Goal: Task Accomplishment & Management: Manage account settings

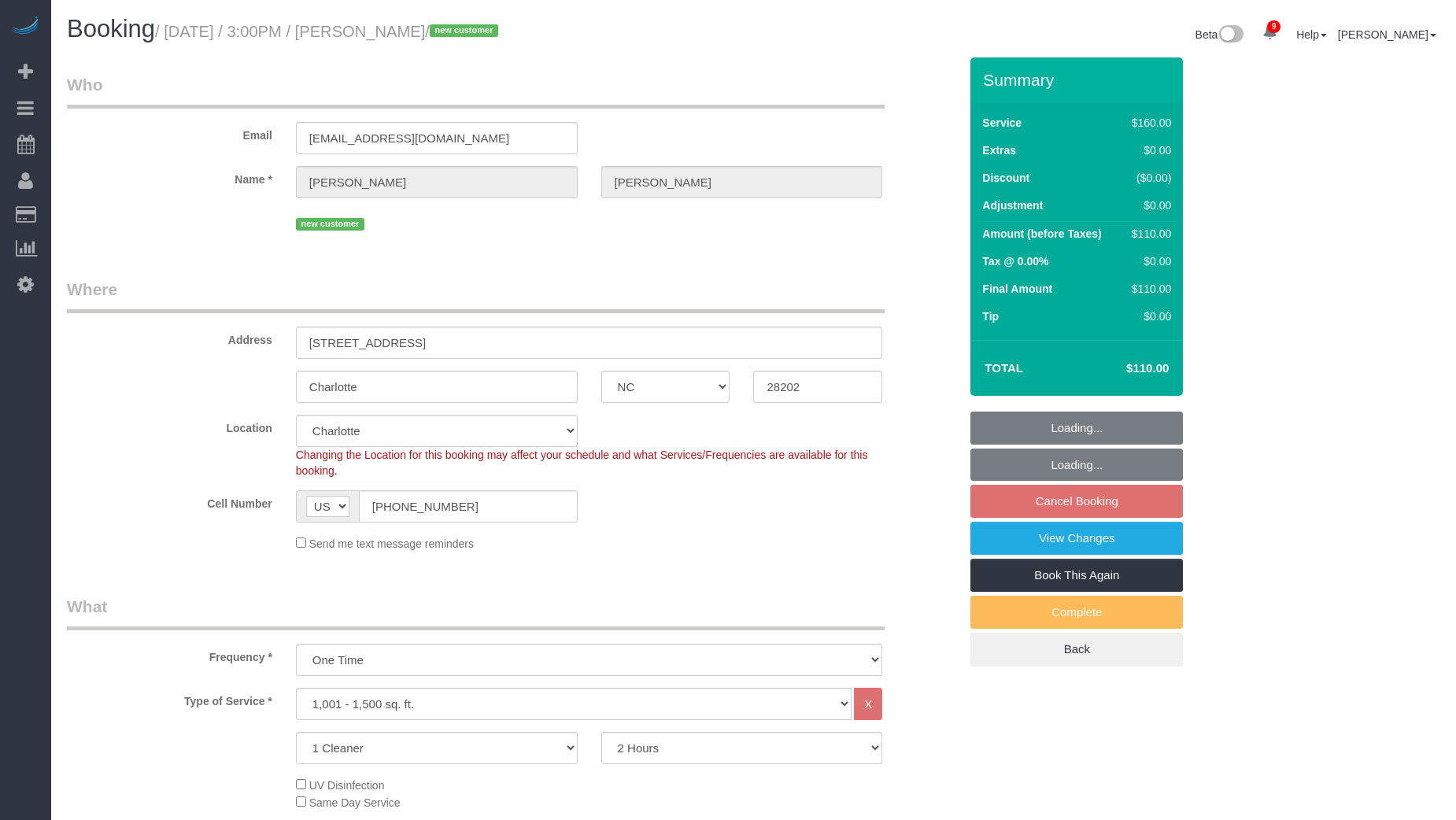
select select "NC"
select select "number:89"
select select "number:76"
select select "number:15"
select select "number:6"
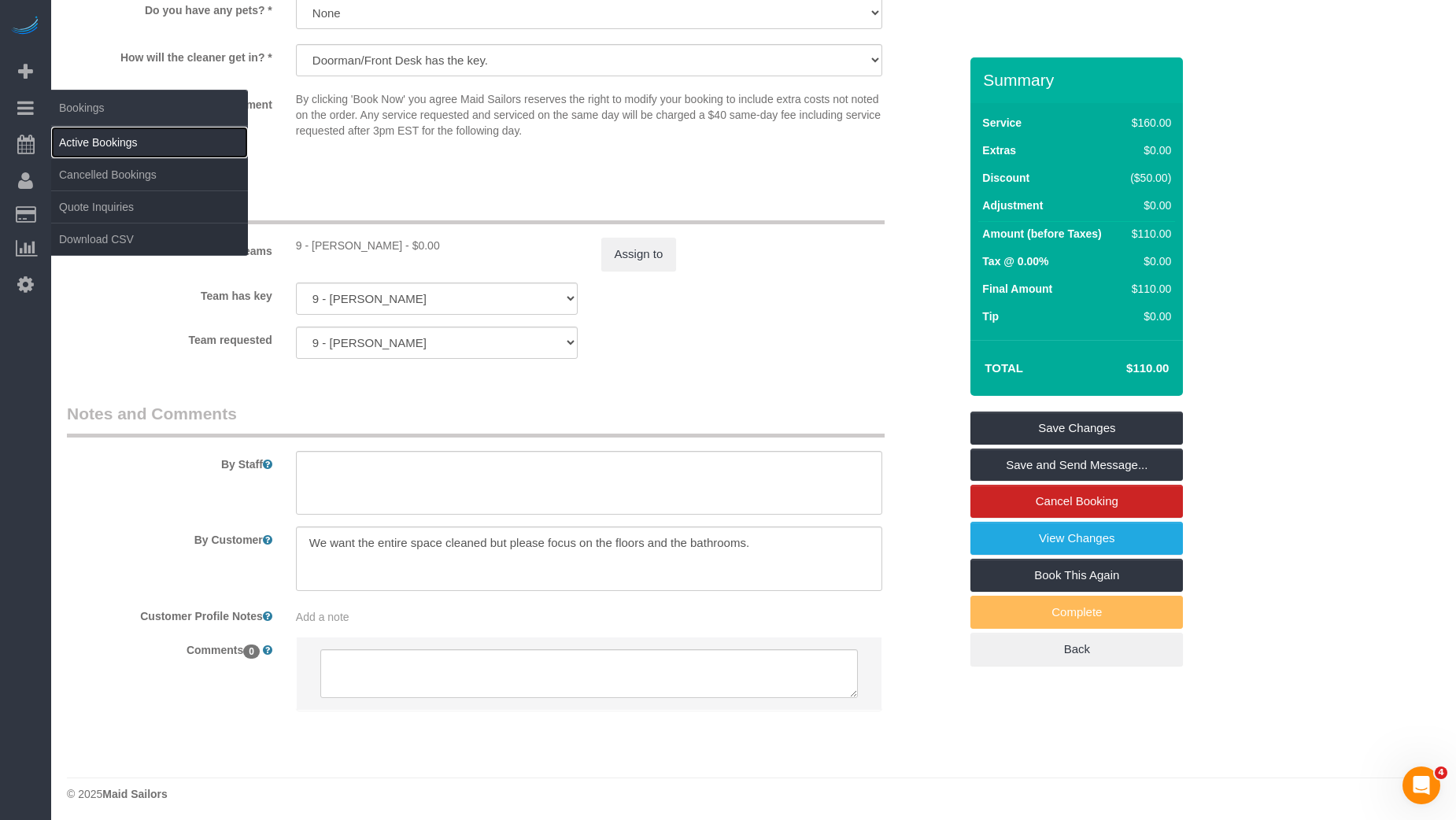
click at [84, 141] on link "Active Bookings" at bounding box center [149, 142] width 196 height 32
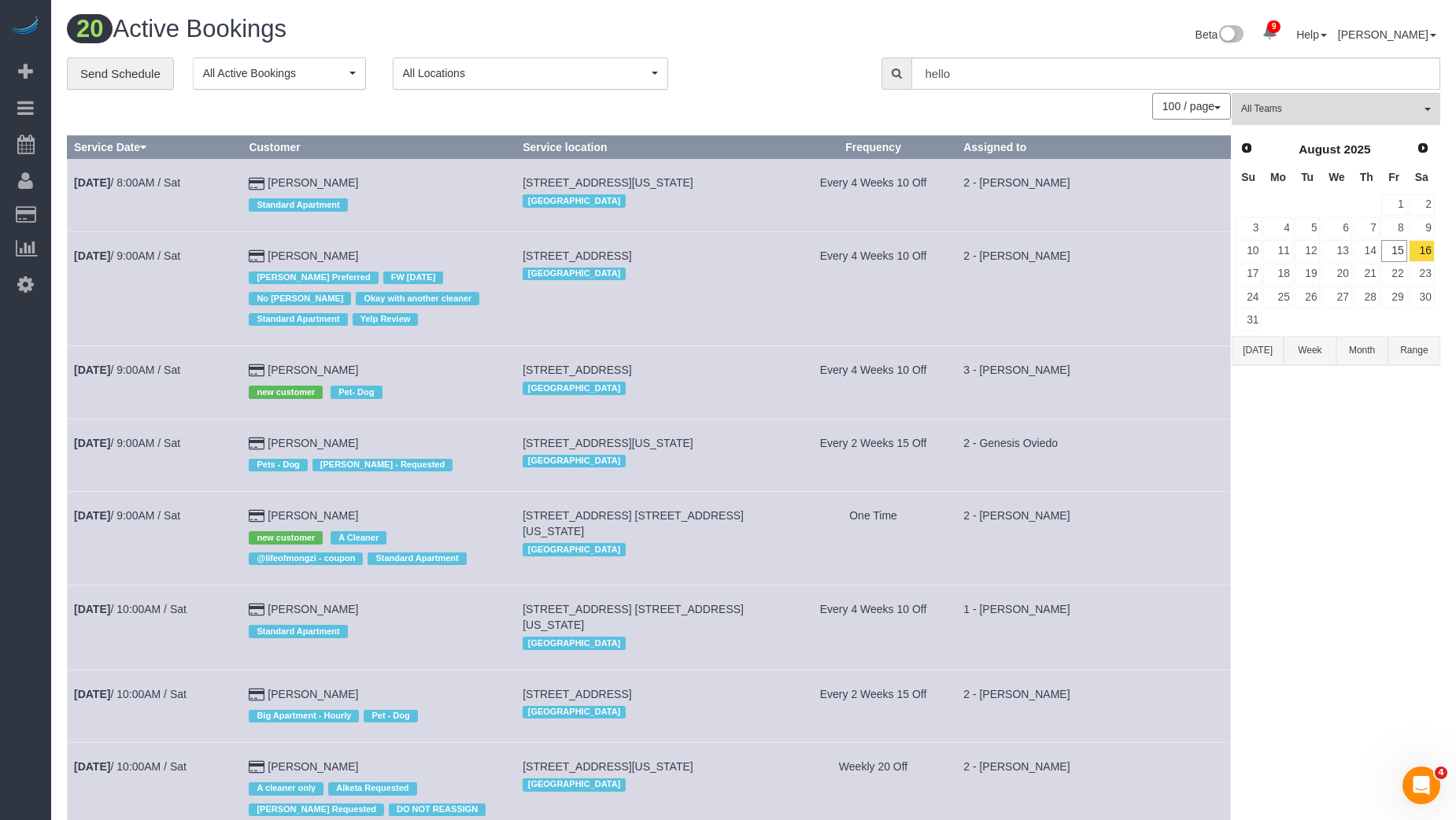
click at [547, 67] on span "All Locations" at bounding box center [525, 73] width 245 height 16
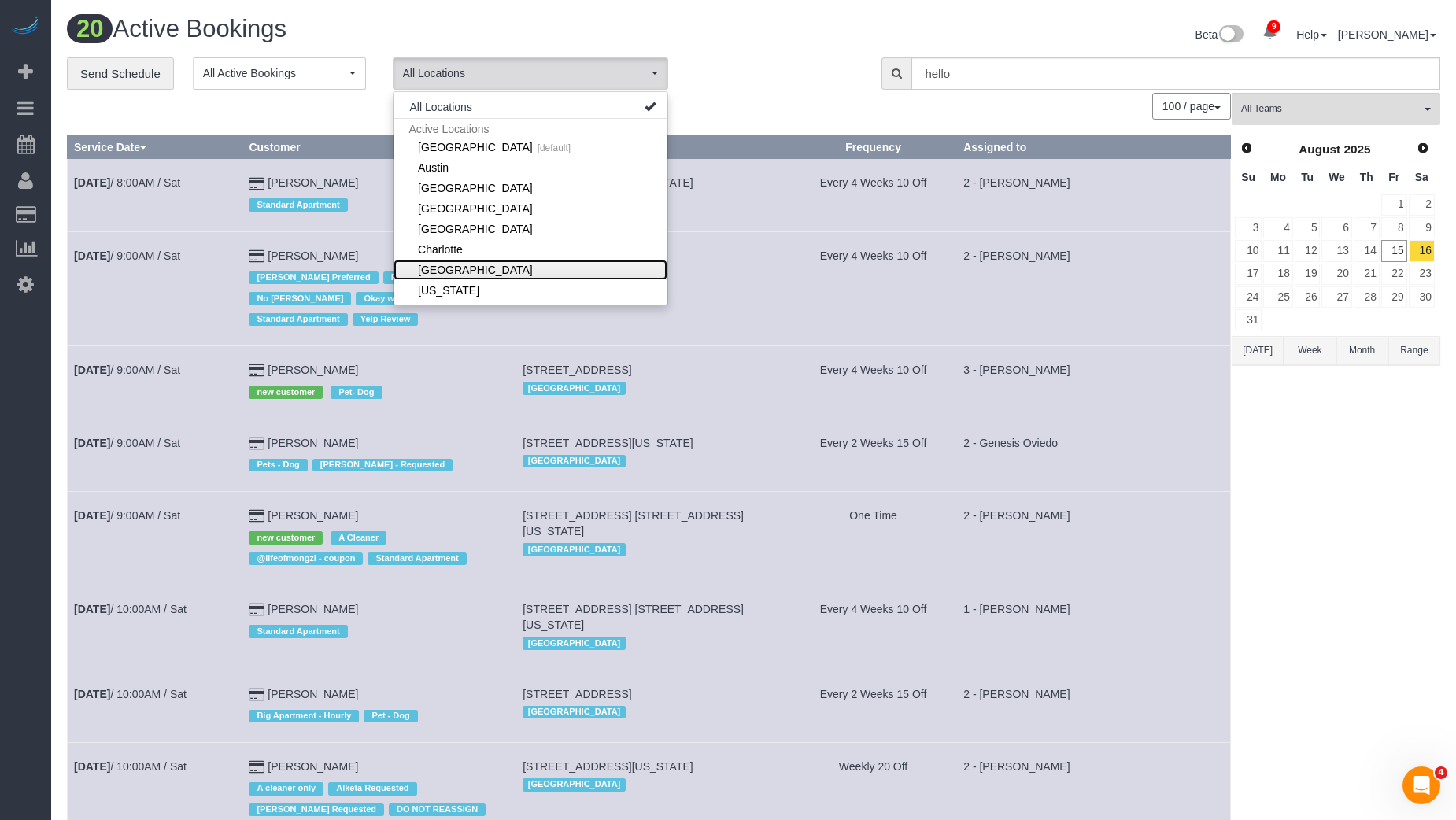
click at [472, 274] on link "[GEOGRAPHIC_DATA]" at bounding box center [531, 269] width 274 height 21
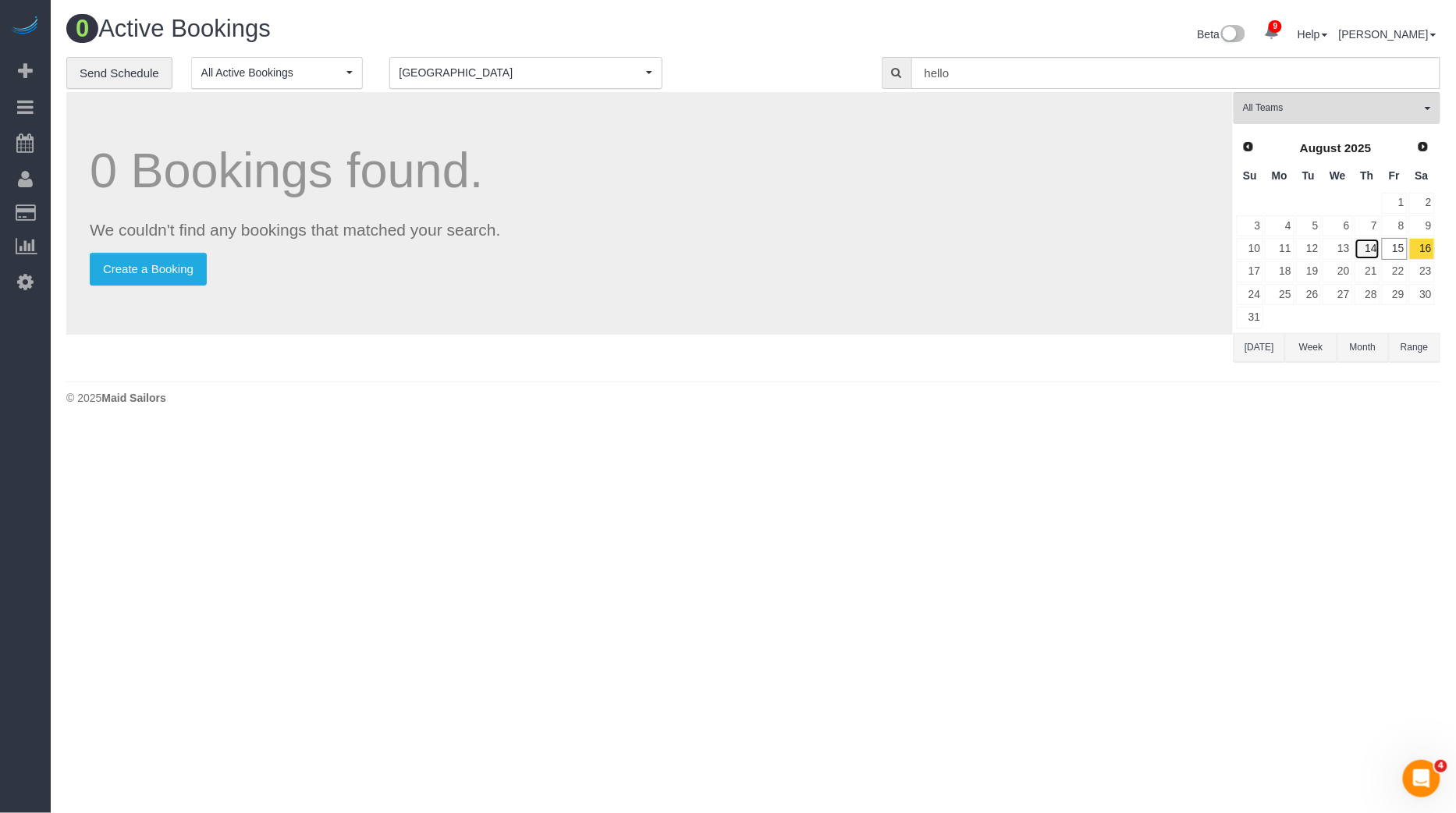
click at [1372, 247] on link "14" at bounding box center [1368, 248] width 25 height 22
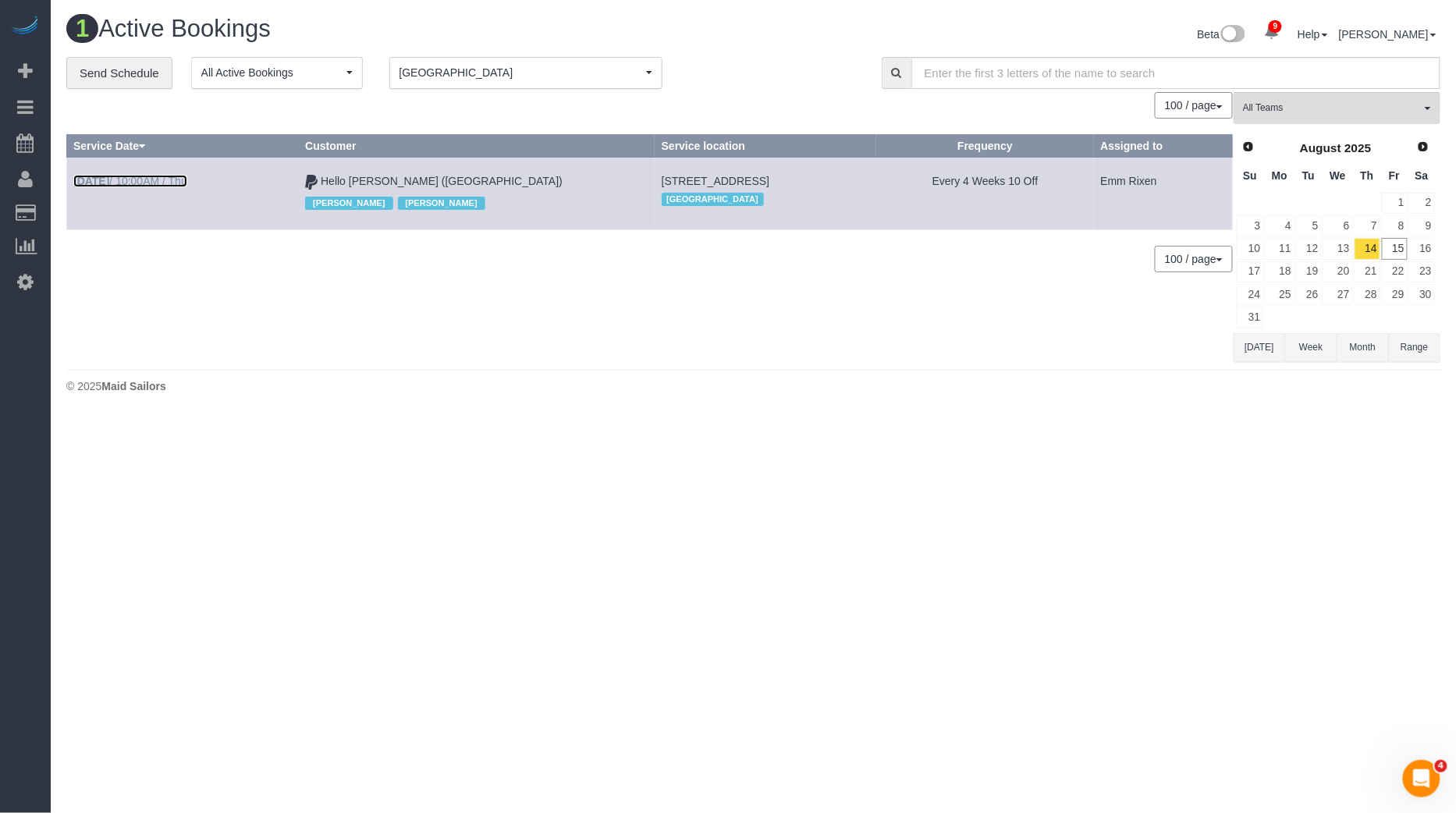
click at [159, 177] on link "[DATE] 10:00AM / Thu" at bounding box center [130, 181] width 114 height 13
select select "CO"
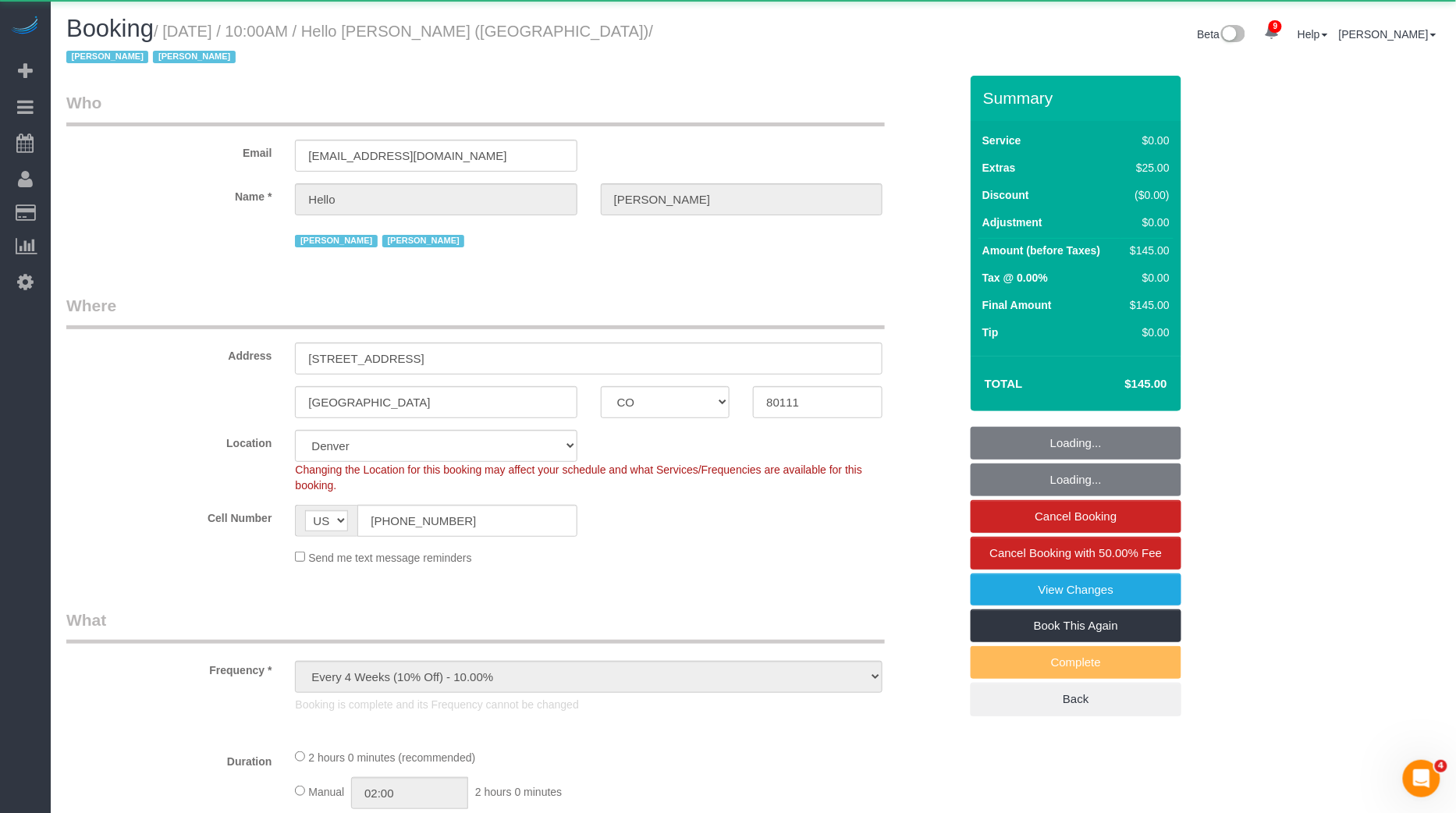
select select "object:2420"
select select
select select "1"
select select "number:89"
select select "number:90"
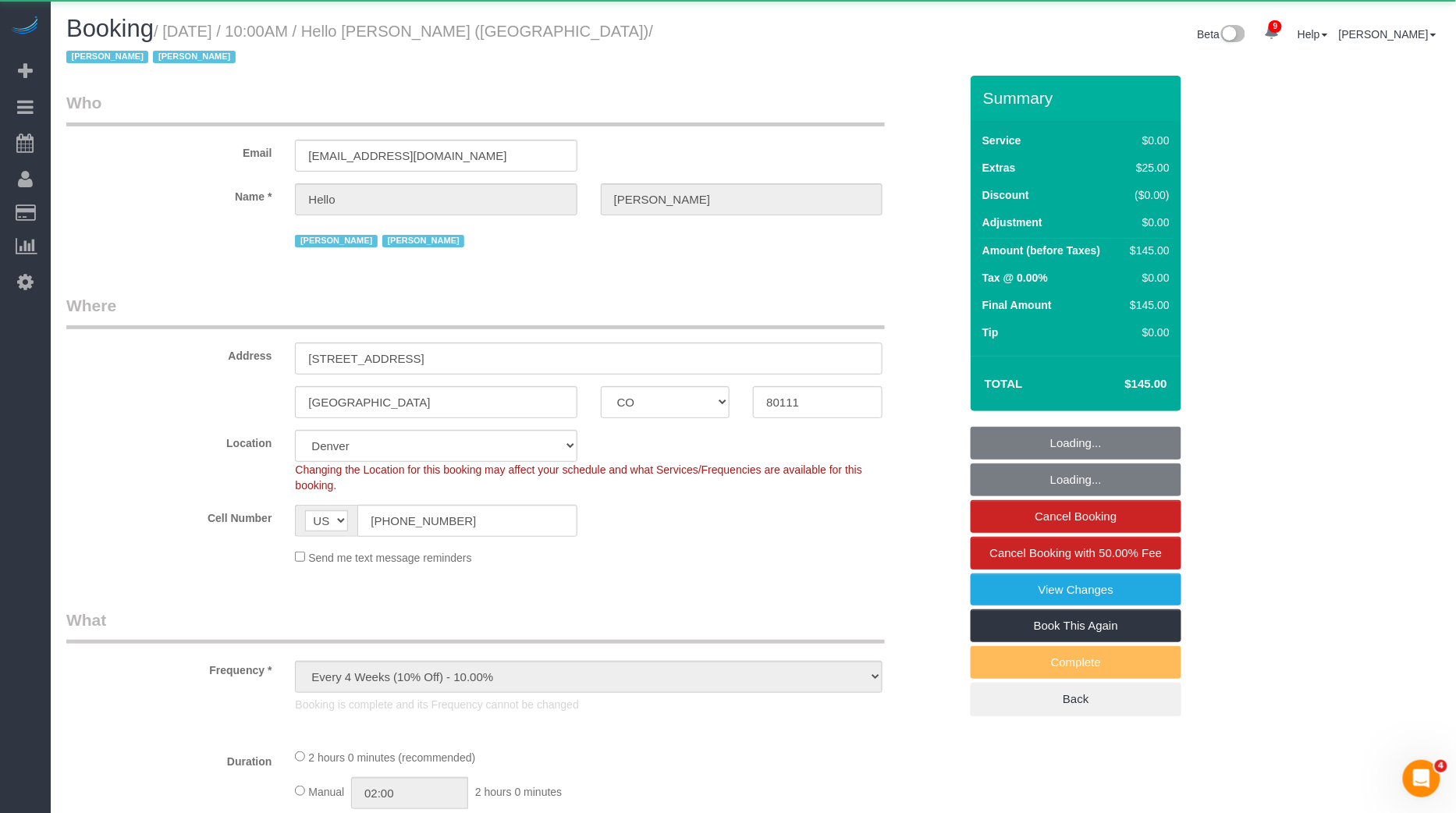
select select "number:13"
select select "number:6"
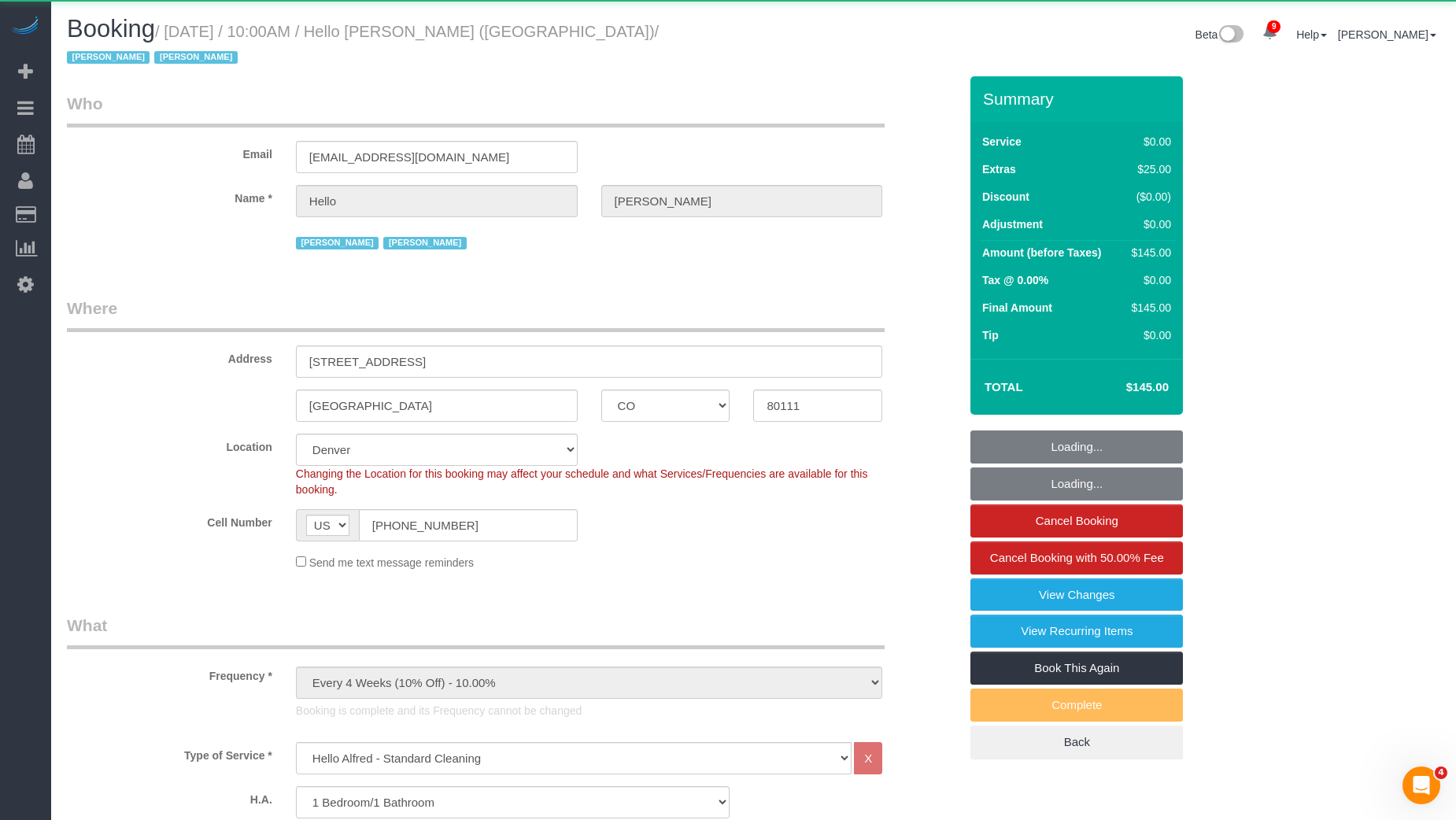
select select "spot57"
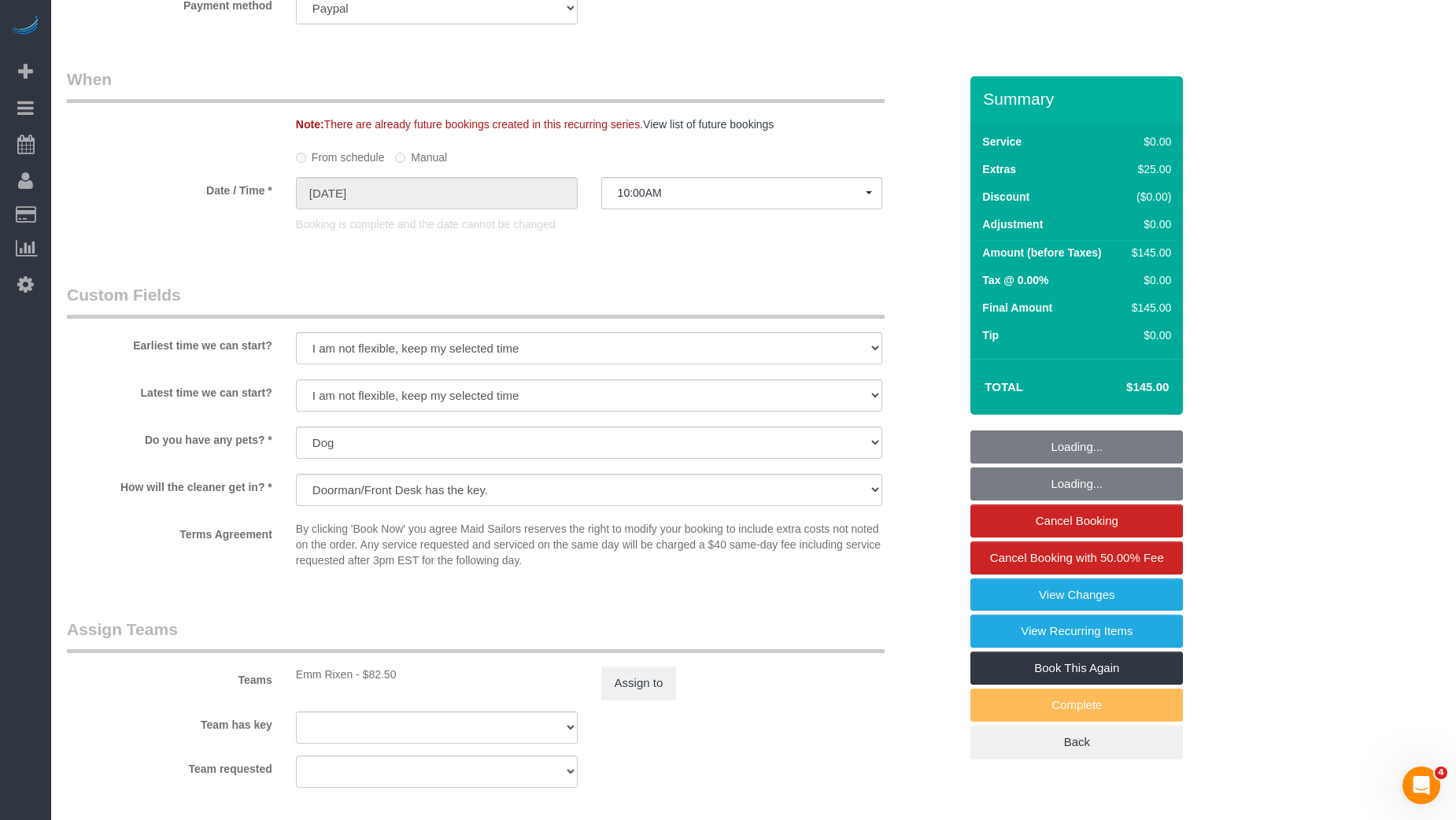
scroll to position [1854, 0]
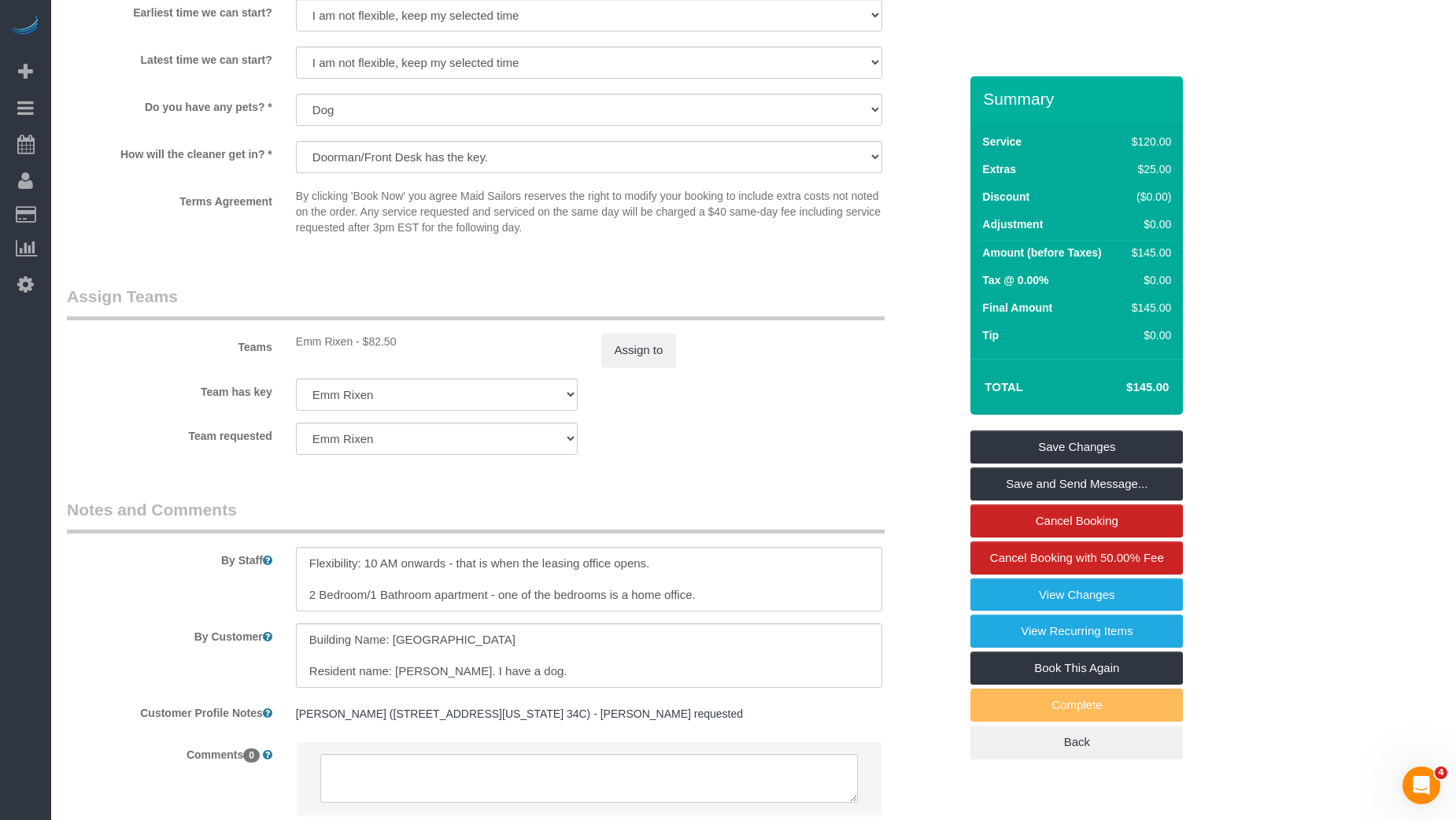
drag, startPoint x: 371, startPoint y: 320, endPoint x: 432, endPoint y: 320, distance: 61.0
click at [432, 334] on div "Emm Rixen - $82.50" at bounding box center [437, 341] width 282 height 16
copy div "82.50"
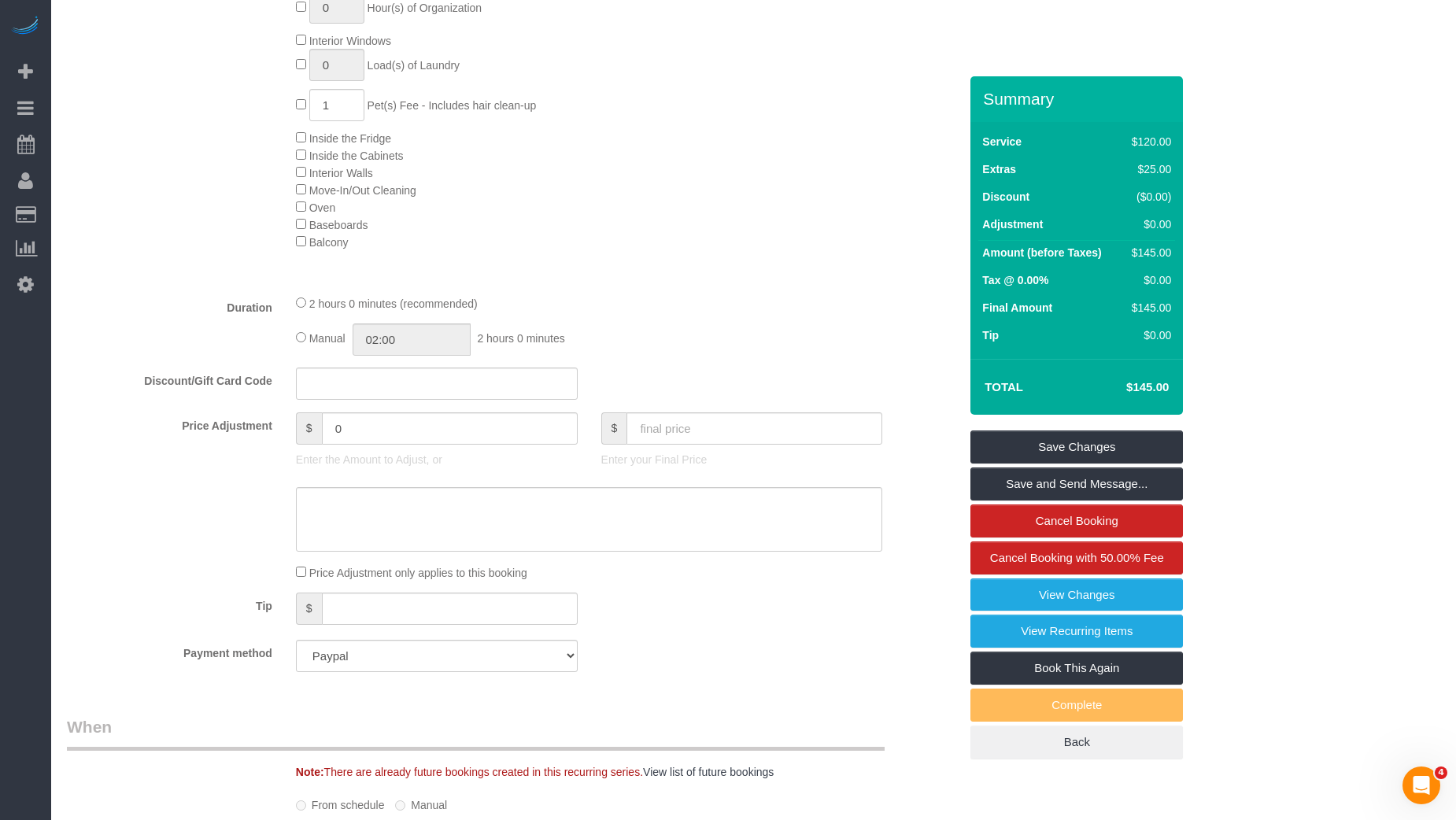
scroll to position [849, 0]
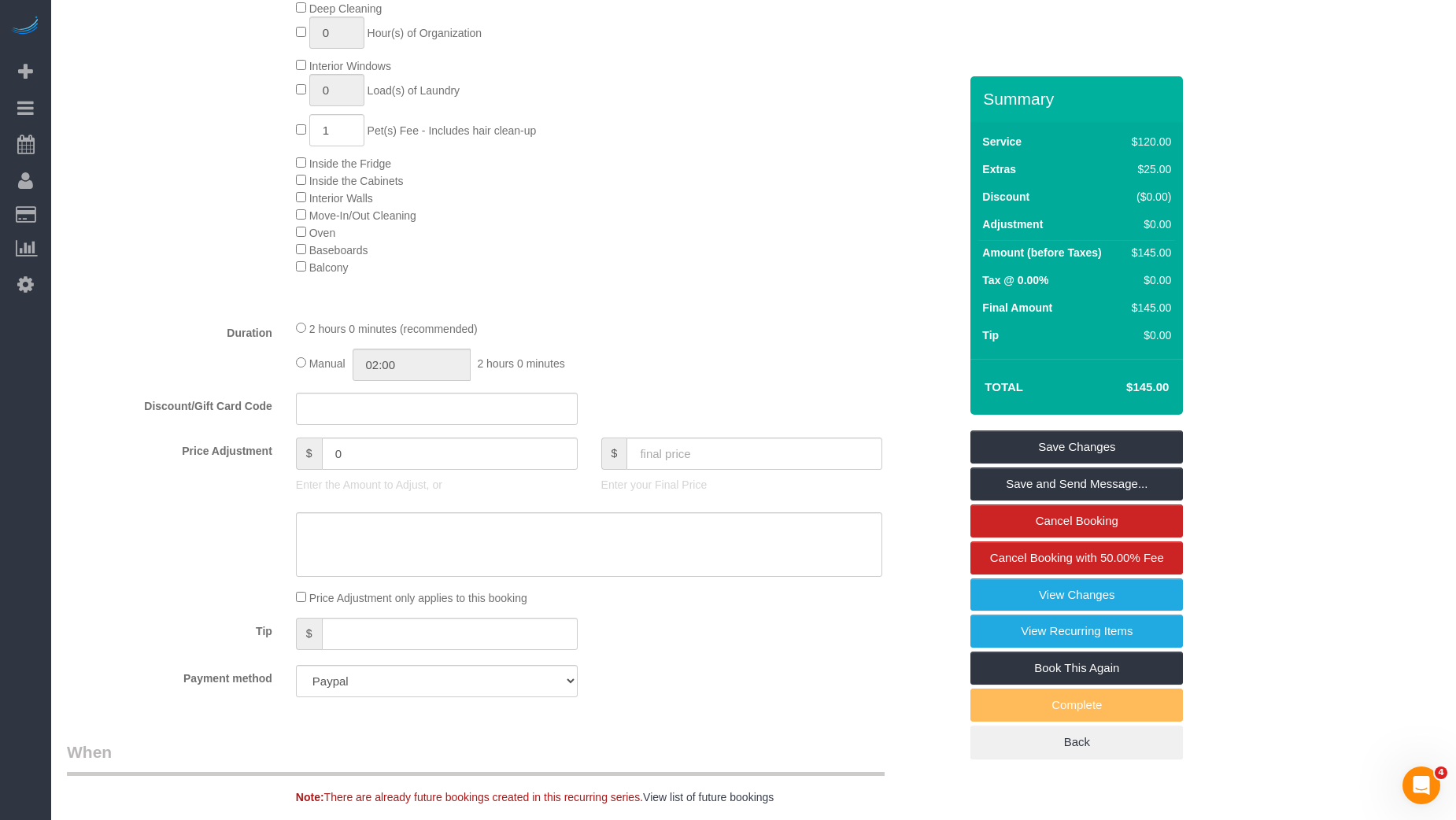
click at [341, 357] on span "Manual" at bounding box center [327, 363] width 37 height 13
click at [368, 348] on input "02:00" at bounding box center [412, 364] width 118 height 33
type input "02:30"
click at [394, 408] on li "02:30" at bounding box center [394, 413] width 70 height 21
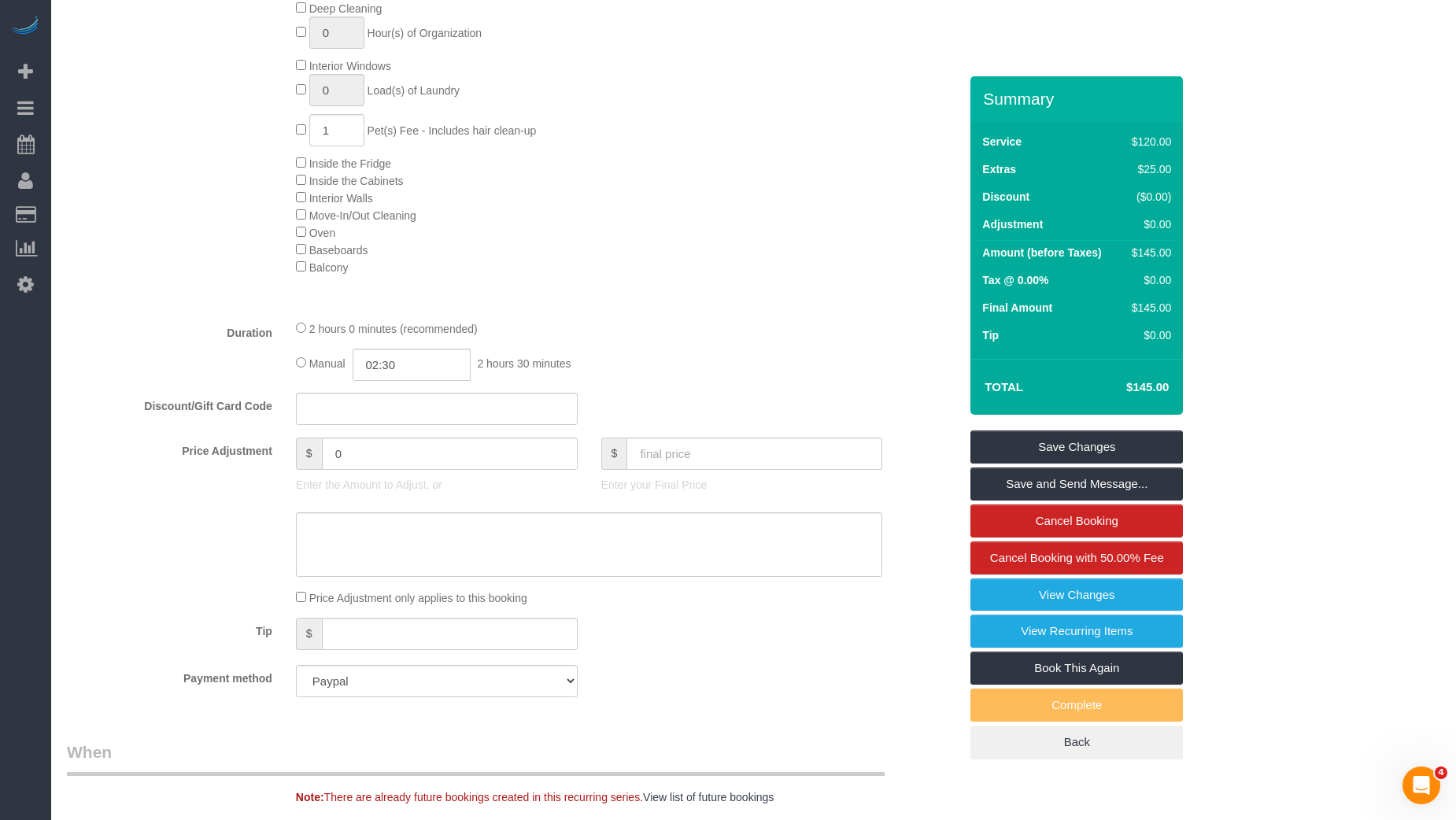
select select "spot78"
click at [421, 348] on input "02:30" at bounding box center [412, 364] width 118 height 33
type input "02:3"
select select "spot99"
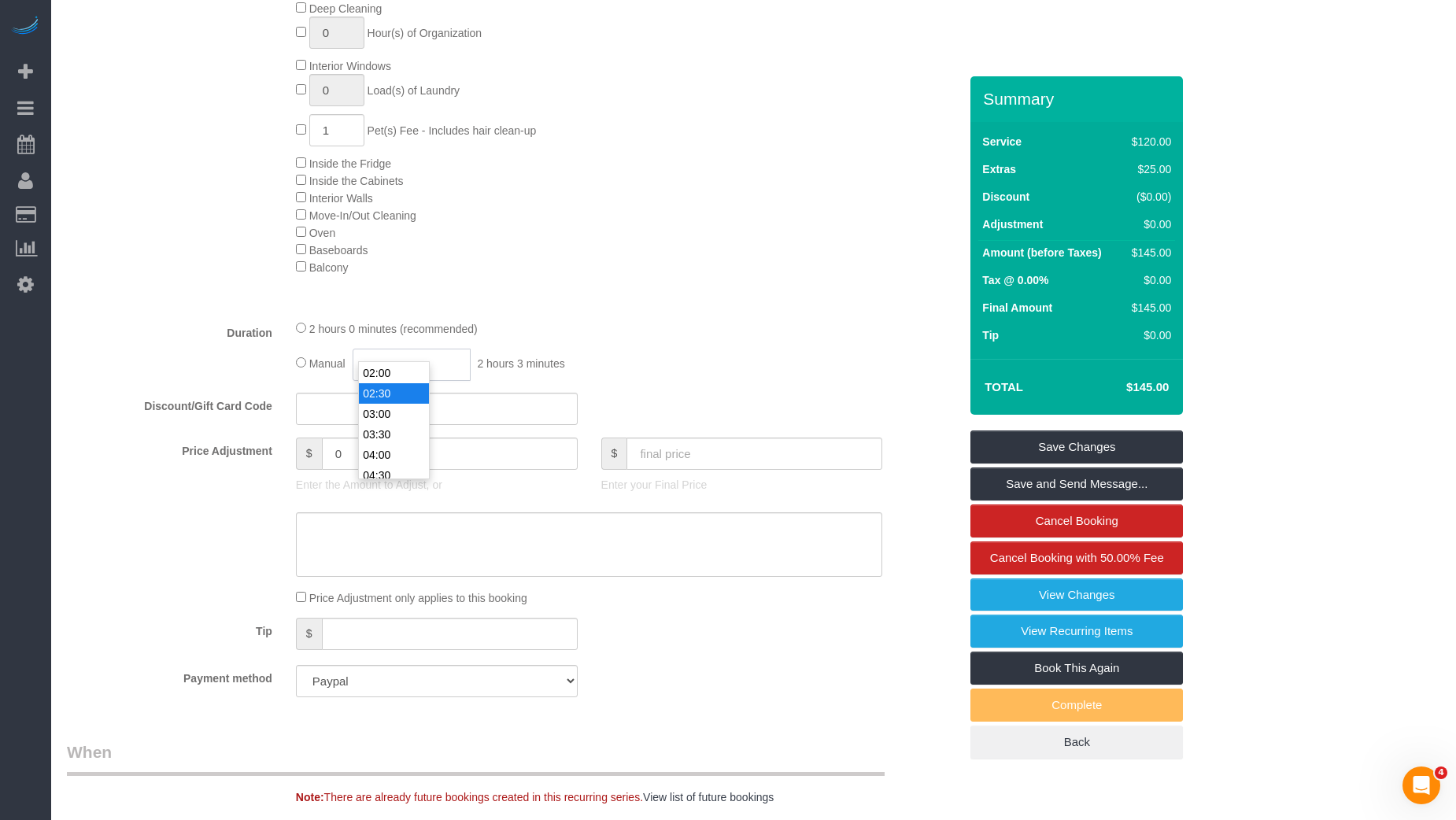
type input "02:"
select select "spot120"
type input "02:4"
select select "spot141"
type input "02:45"
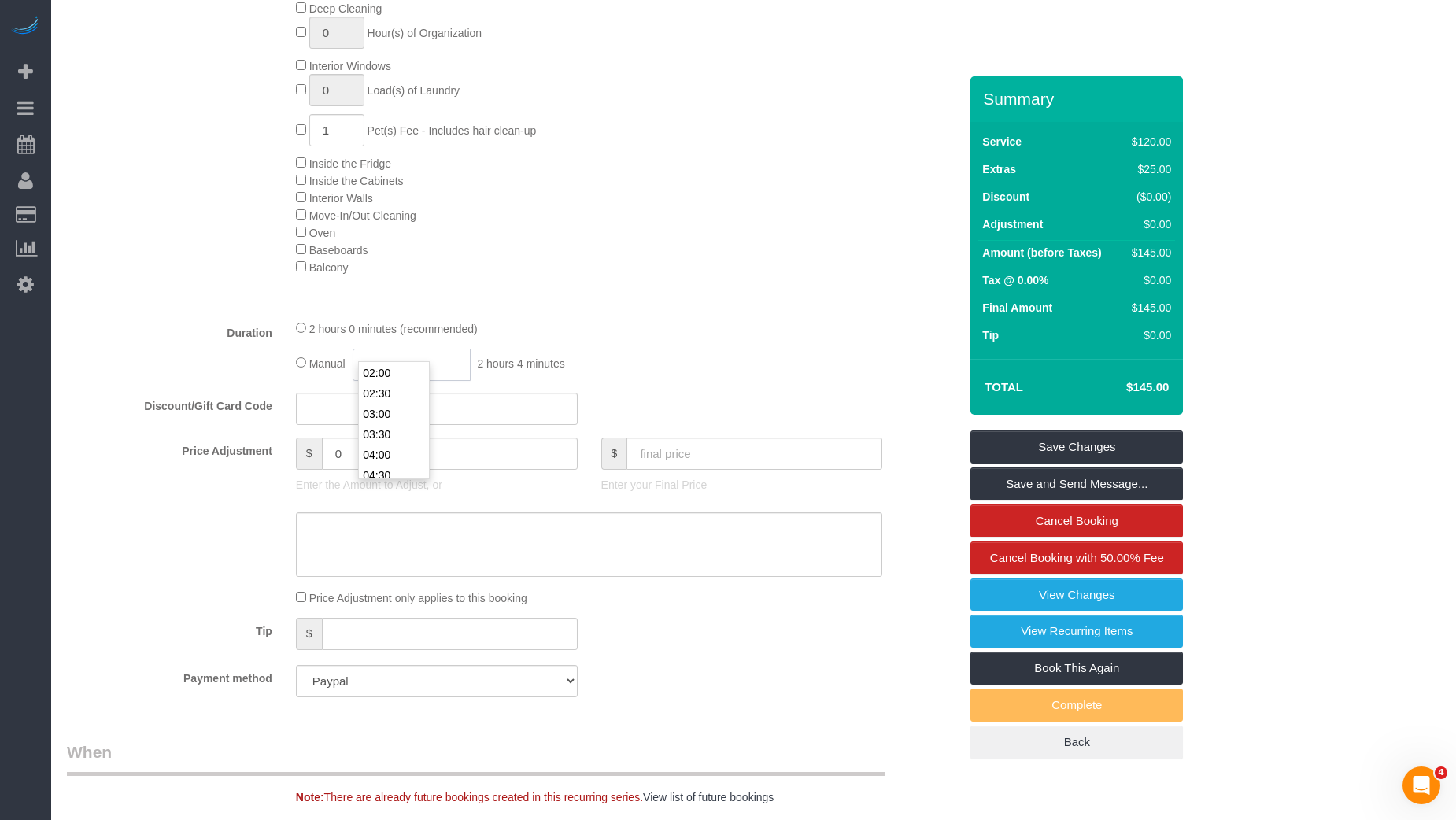
select select "spot162"
type input "02:45"
click at [693, 320] on div "2 hours 0 minutes (recommended)" at bounding box center [589, 329] width 587 height 18
click at [1036, 430] on link "Save Changes" at bounding box center [1076, 446] width 212 height 33
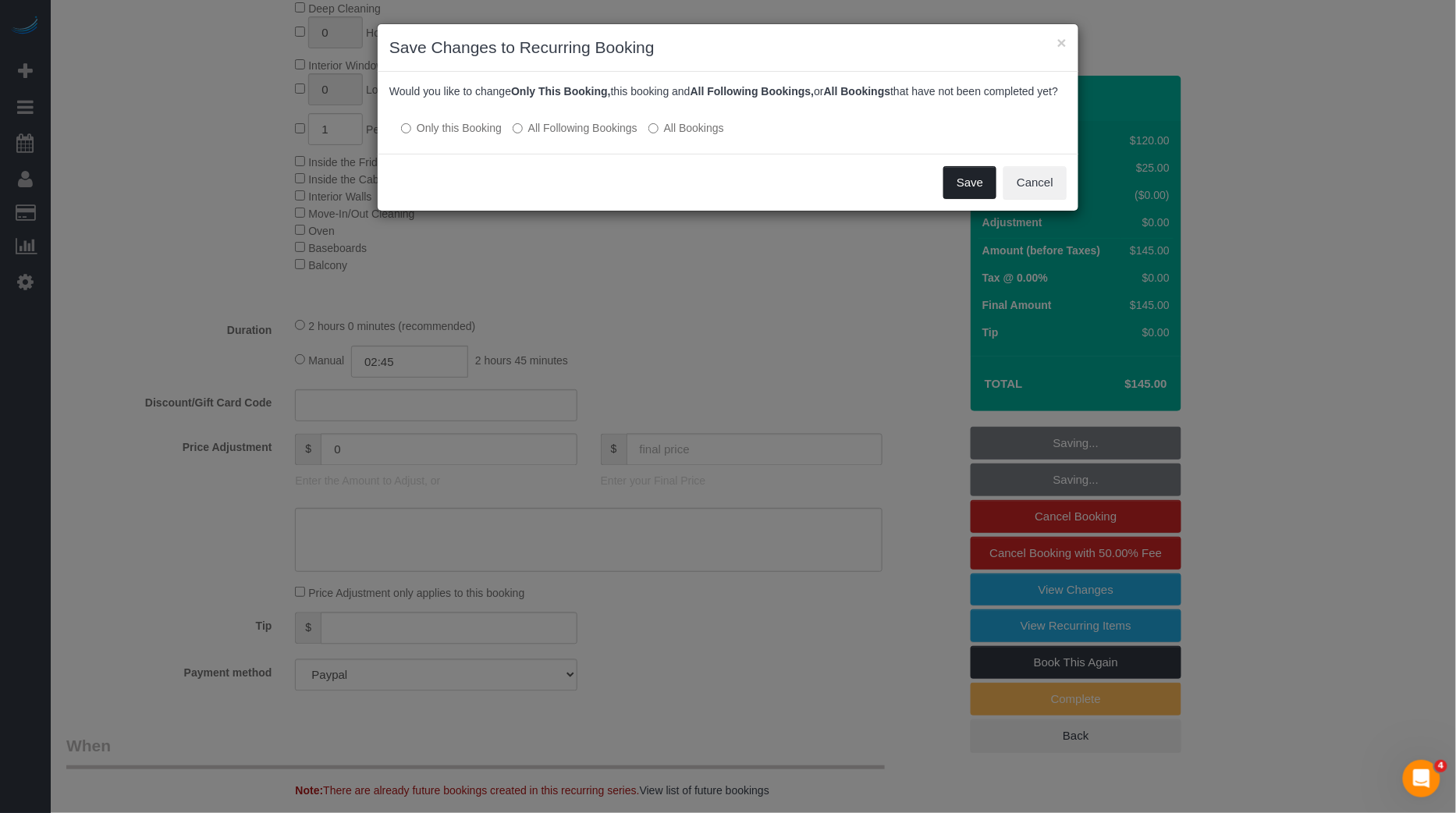
click at [971, 199] on button "Save" at bounding box center [970, 182] width 53 height 32
